Goal: Ask a question

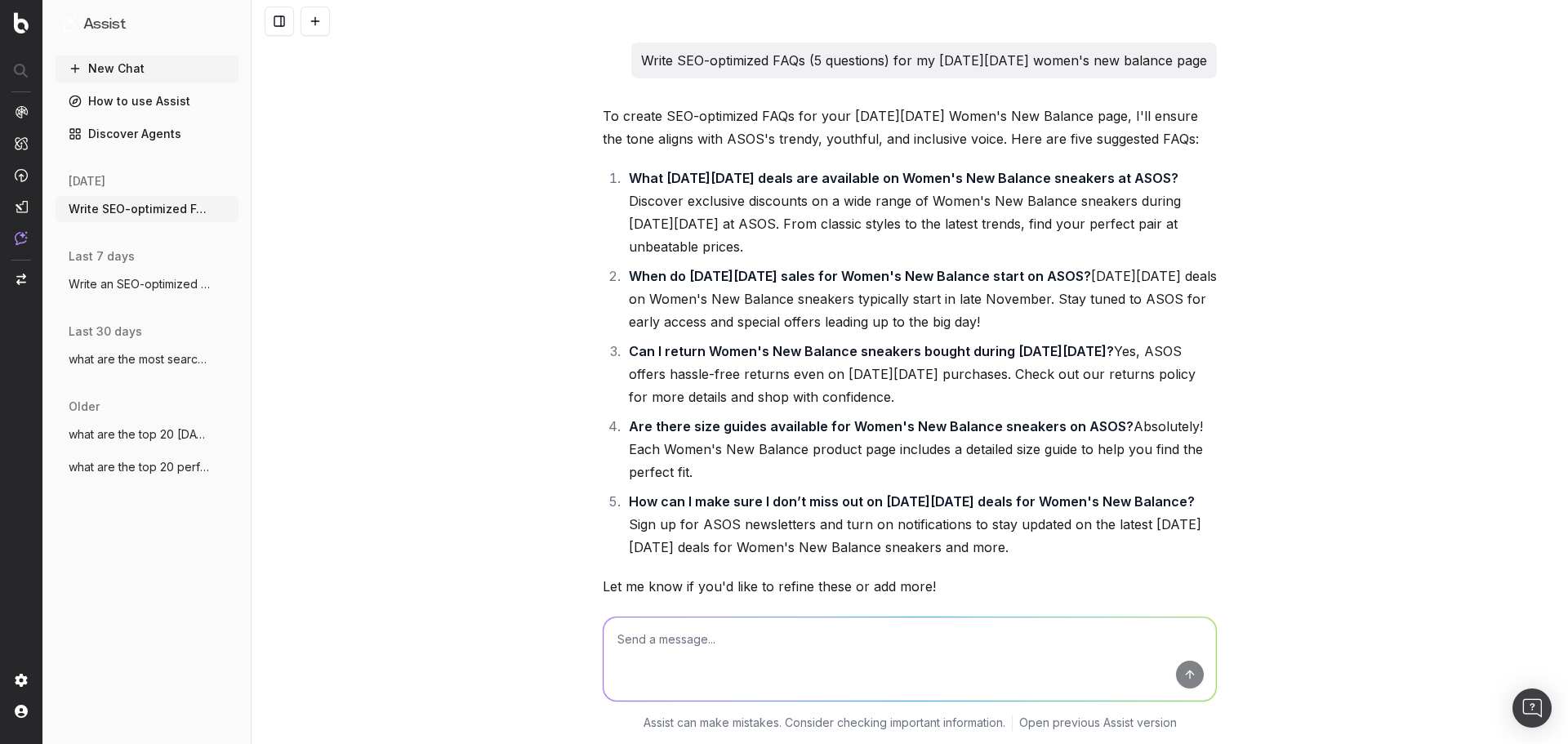
scroll to position [2714, 0]
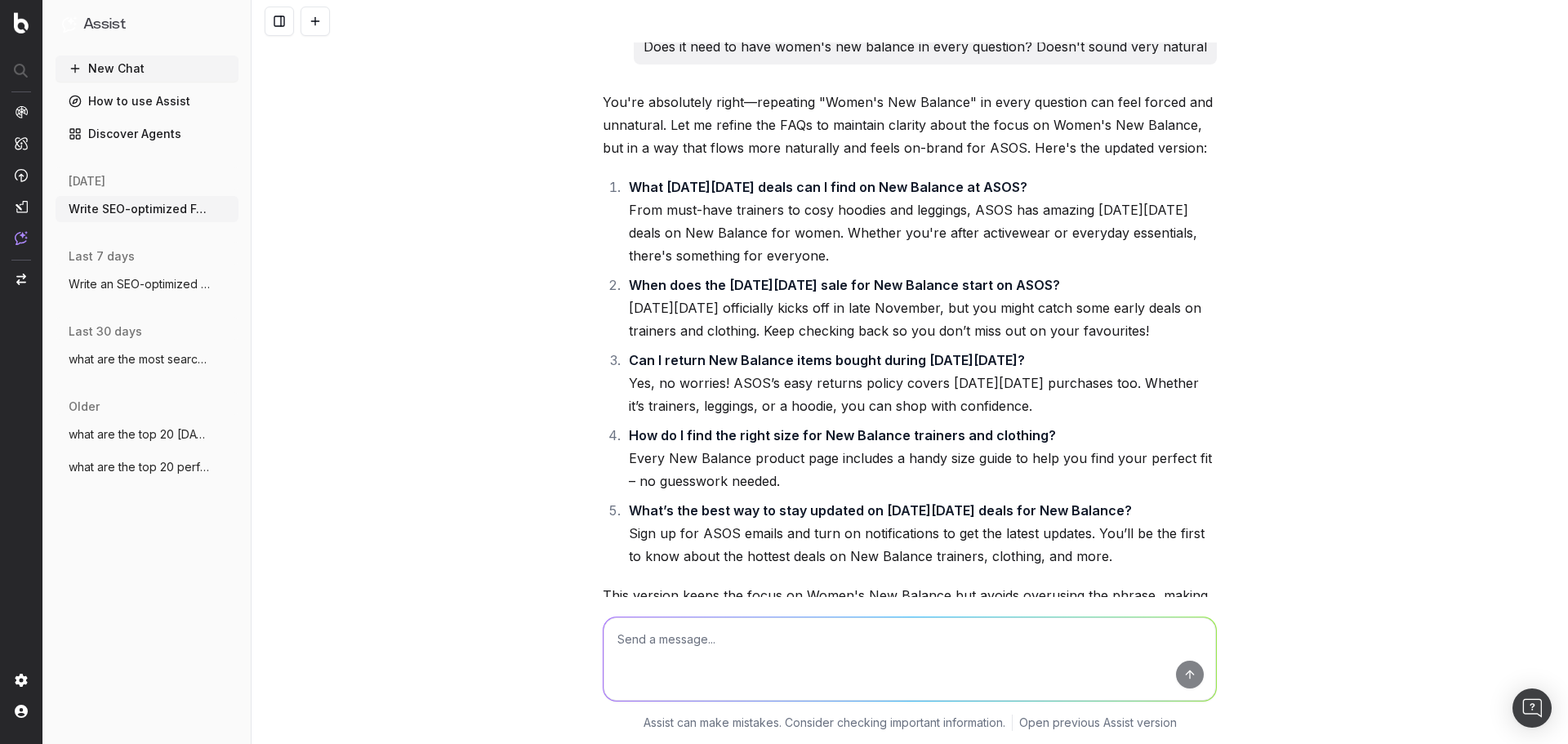
click at [125, 70] on button "New Chat" at bounding box center [146, 68] width 183 height 26
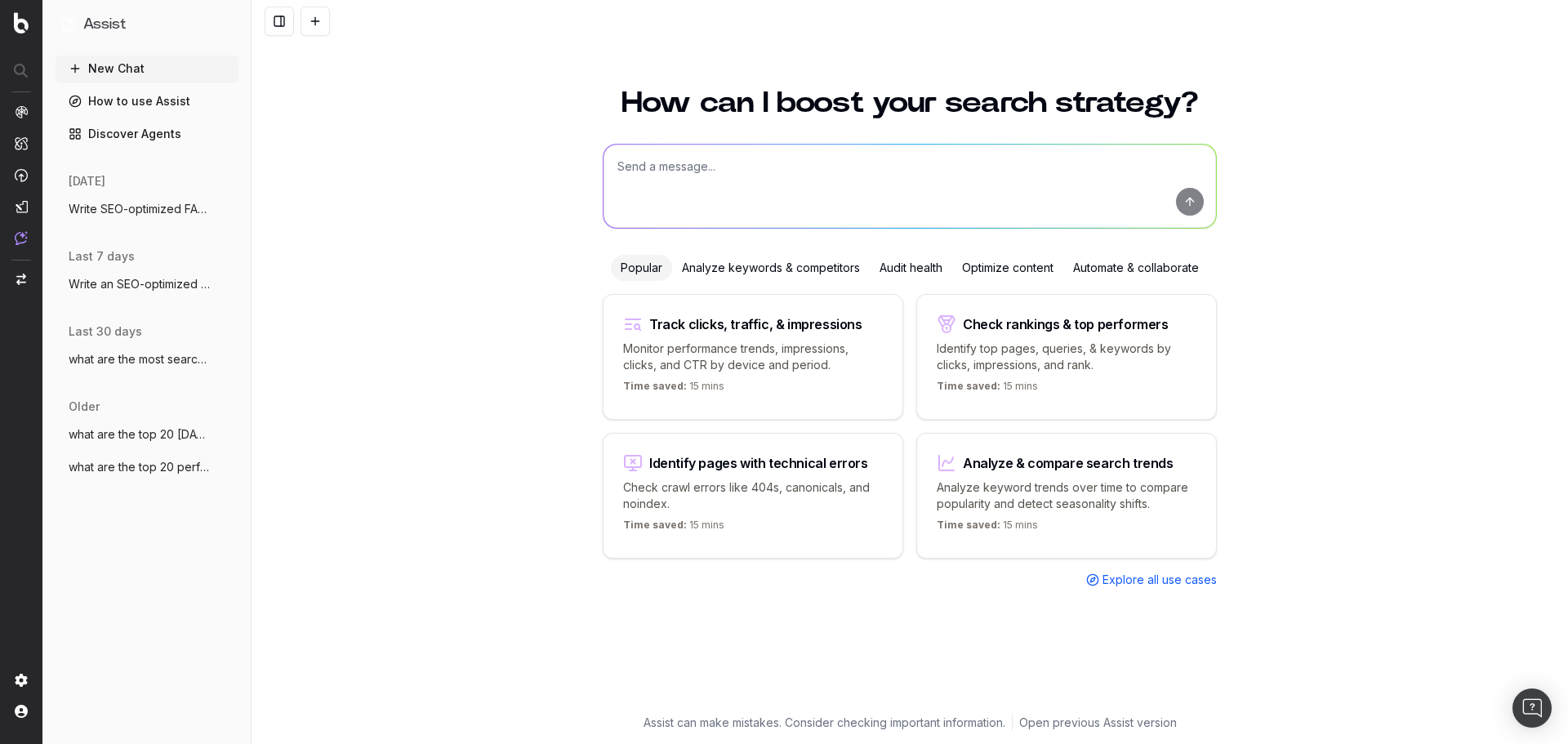
click at [1121, 581] on span "Explore all use cases" at bounding box center [1159, 579] width 114 height 16
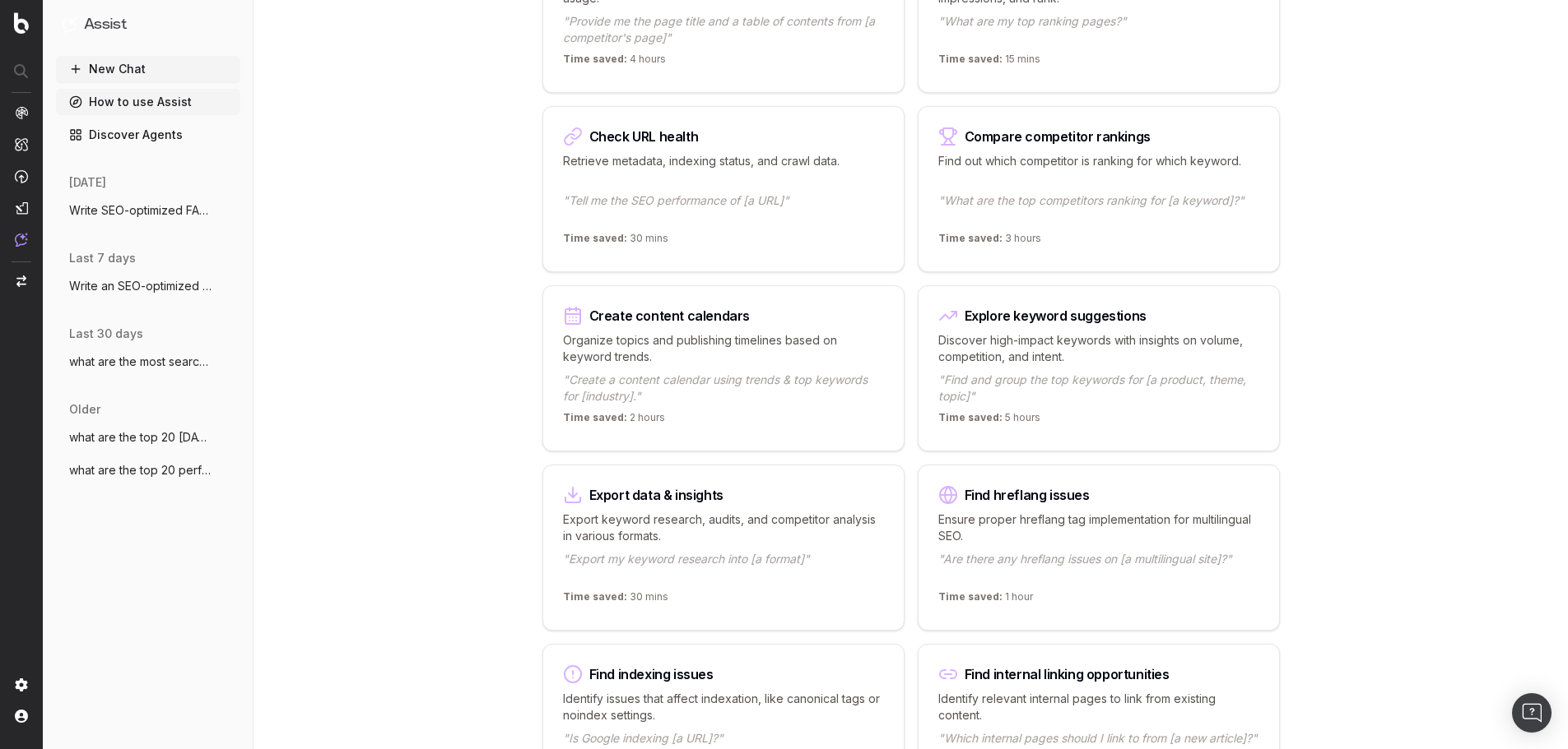
scroll to position [575, 0]
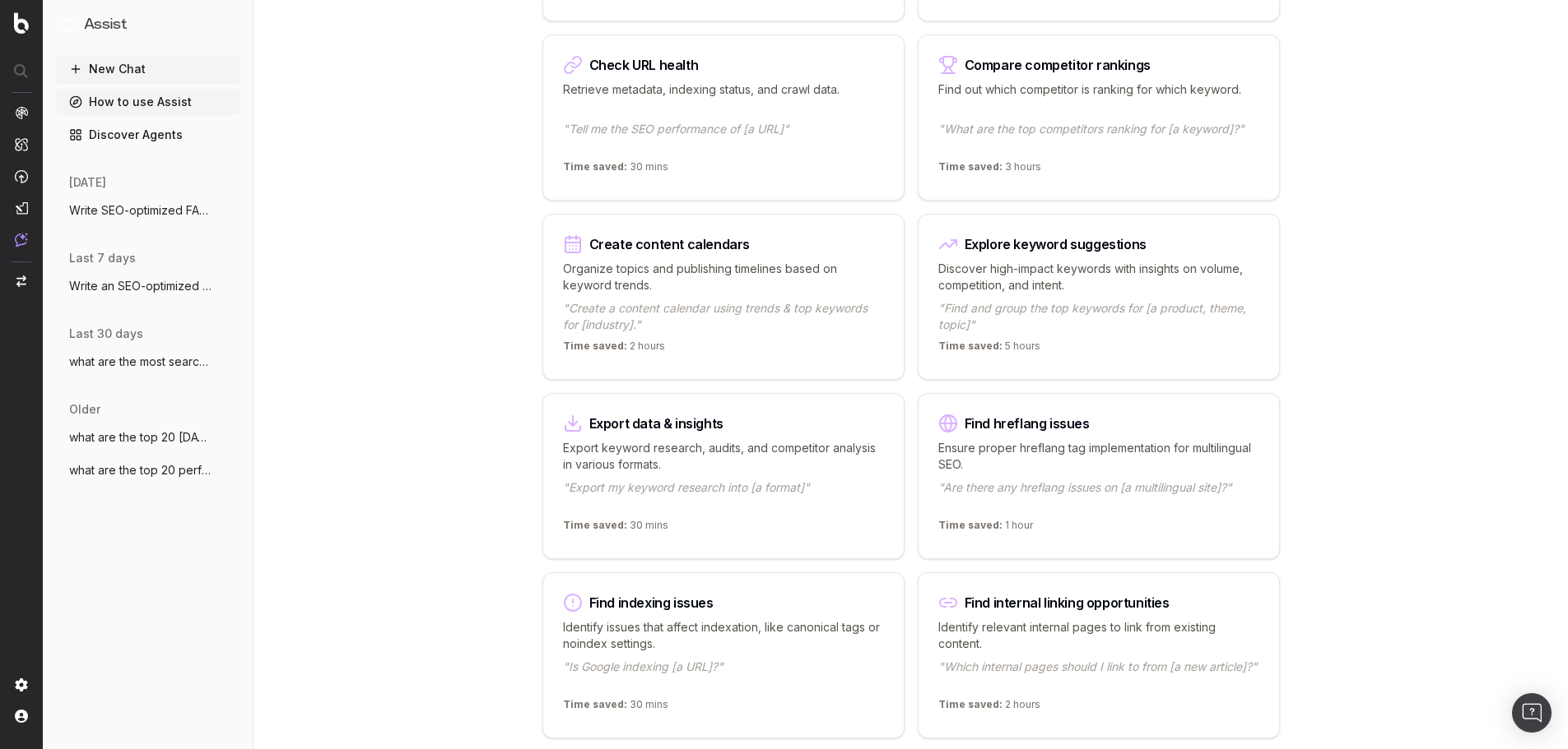
click at [1089, 262] on p "Discover high-impact keywords with insights on volume, competition, and intent." at bounding box center [1098, 277] width 321 height 33
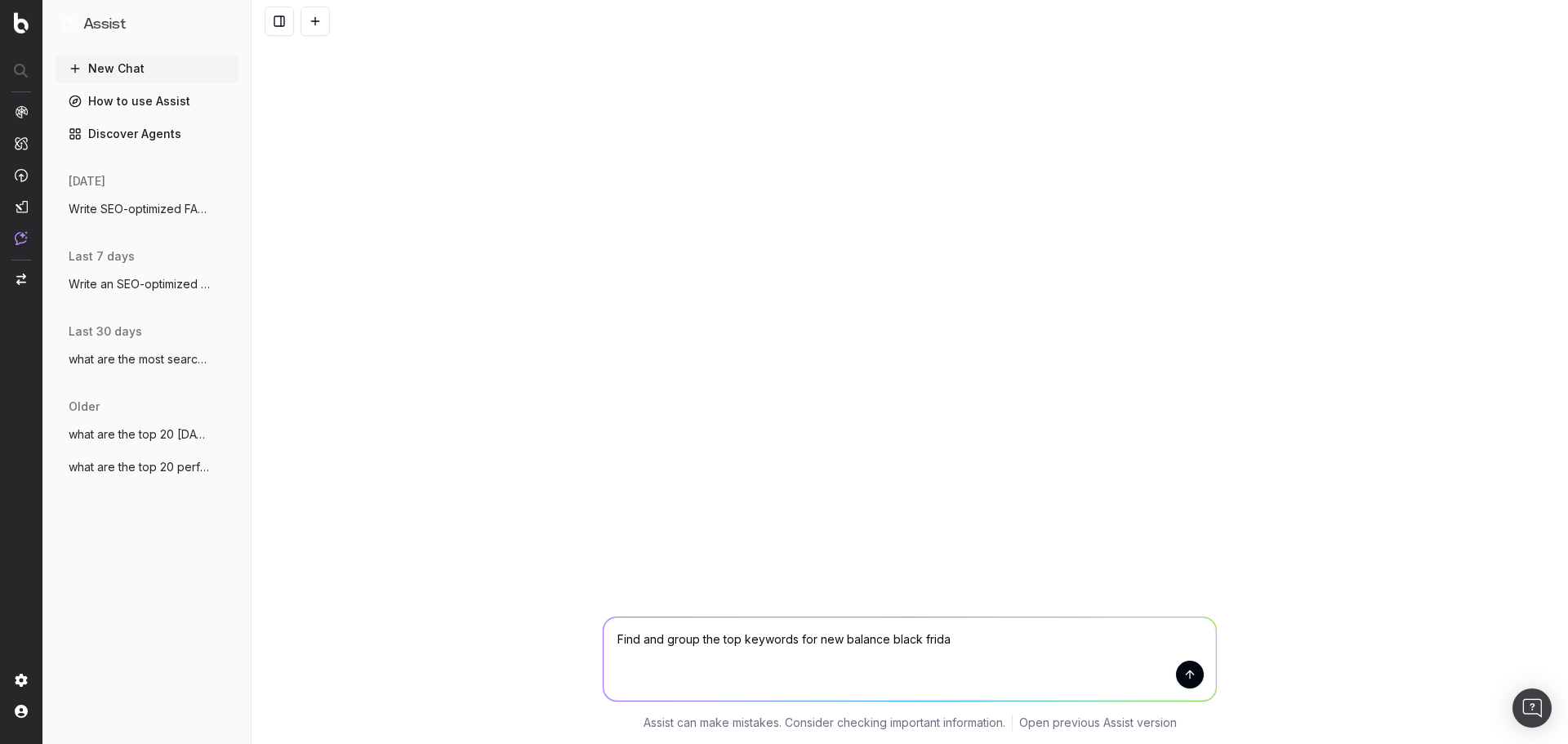
type textarea "Find and group the top keywords for new balance [DATE][DATE]"
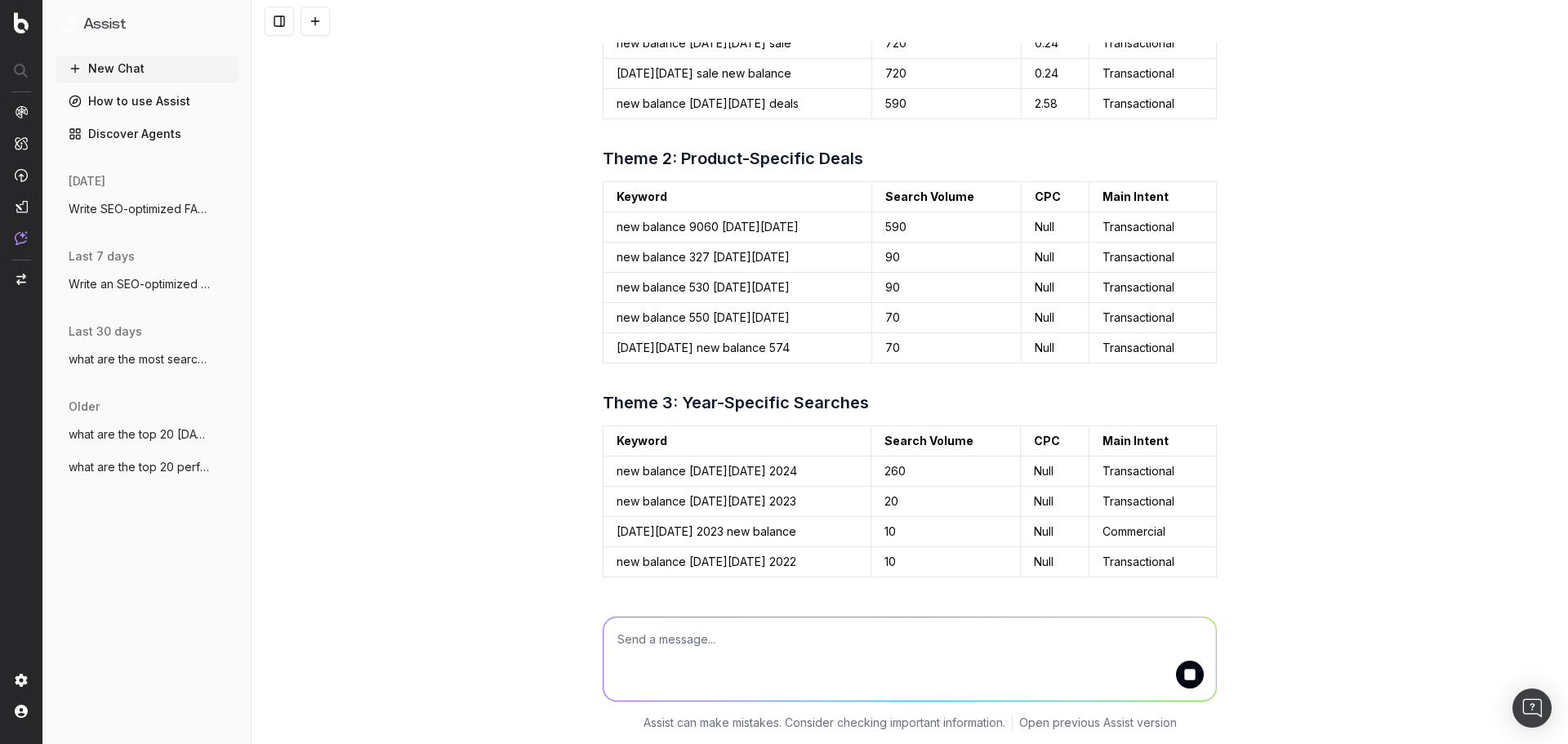
scroll to position [348, 0]
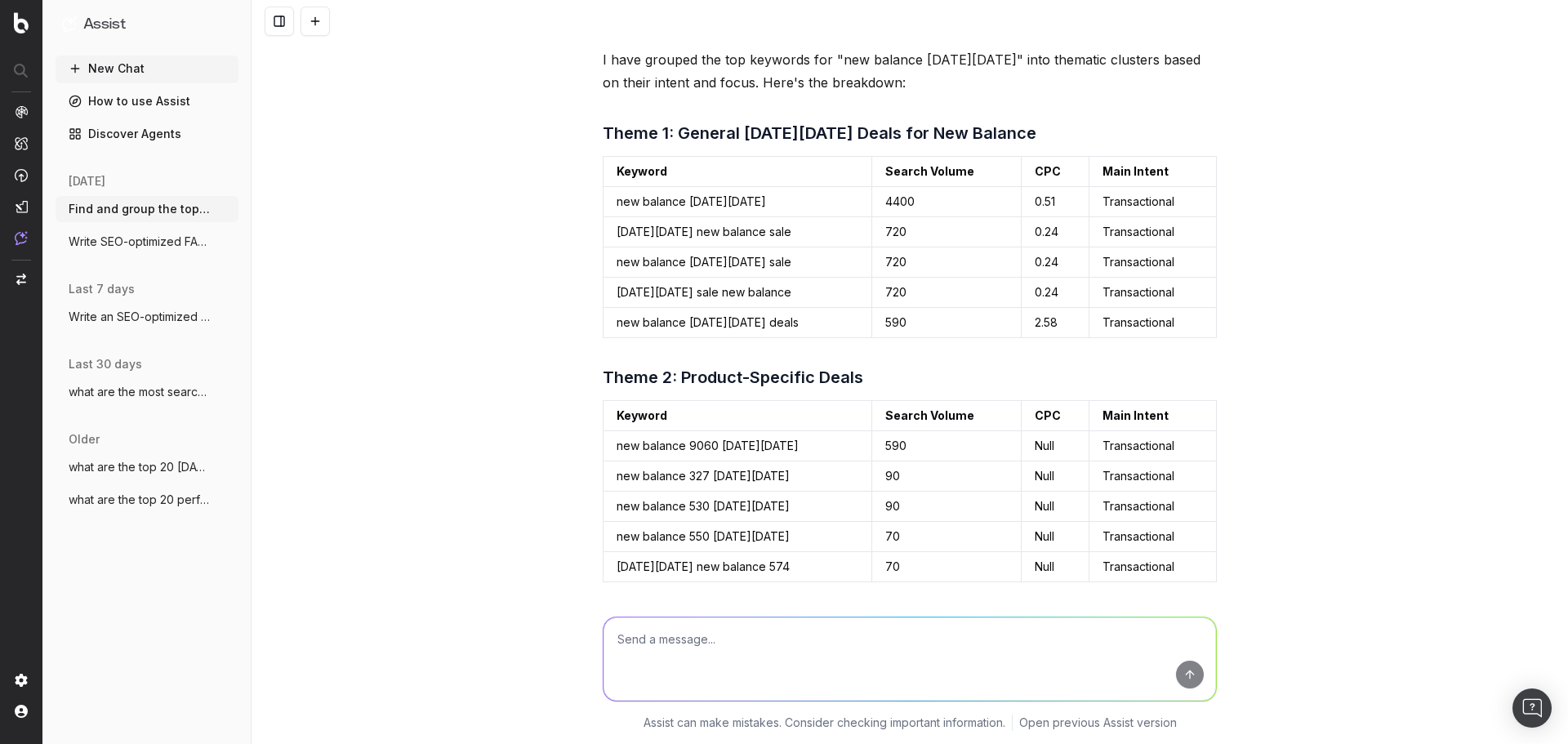
scroll to position [17, 0]
